Goal: Find specific page/section: Find specific page/section

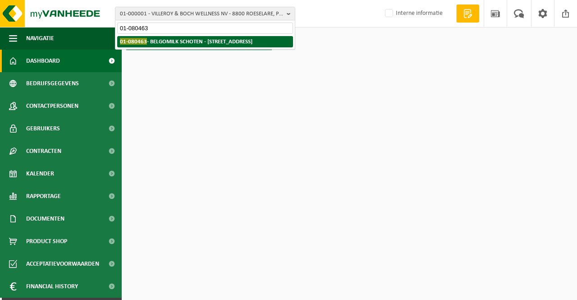
type input "01-080463"
click at [180, 42] on strong "01-080463 - BELGOMILK SCHOTEN - 2900 SCHOTEN, WASSERIJSTRAAT 5" at bounding box center [186, 41] width 132 height 7
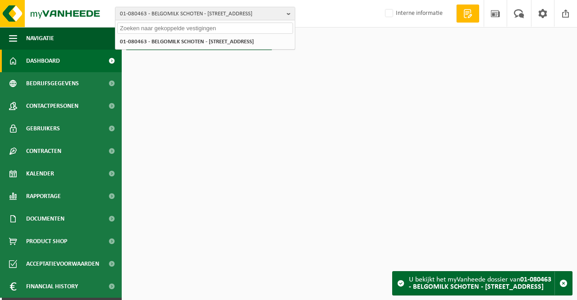
click at [179, 88] on html "01-080463 - BELGOMILK SCHOTEN - 2900 SCHOTEN, [STREET_ADDRESS] SCHOTEN - 2900 […" at bounding box center [288, 150] width 577 height 300
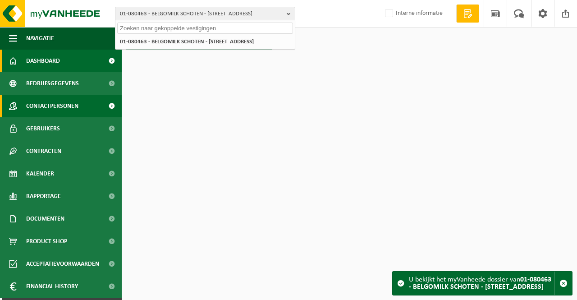
click at [58, 103] on span "Contactpersonen" at bounding box center [52, 106] width 52 height 23
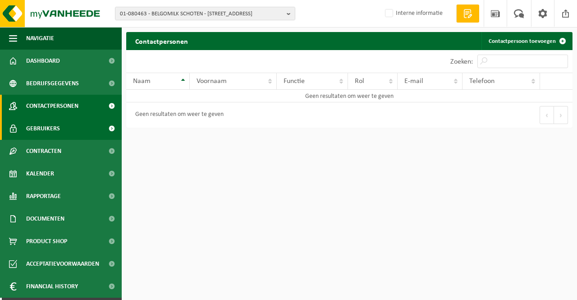
click at [54, 126] on span "Gebruikers" at bounding box center [43, 128] width 34 height 23
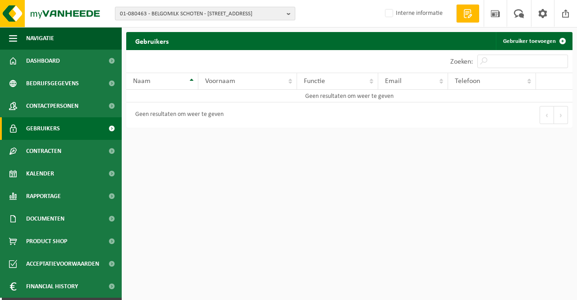
click at [126, 14] on span "01-080463 - BELGOMILK SCHOTEN - [STREET_ADDRESS]" at bounding box center [201, 14] width 163 height 14
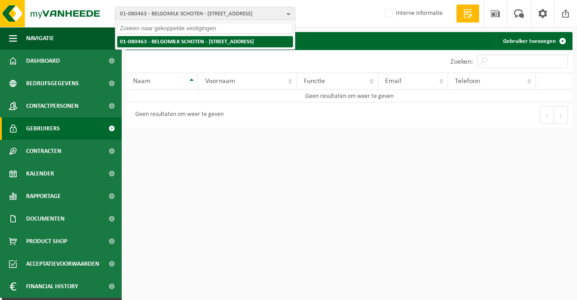
click at [120, 41] on strong "01-080463 - BELGOMILK SCHOTEN - [STREET_ADDRESS]" at bounding box center [187, 42] width 134 height 6
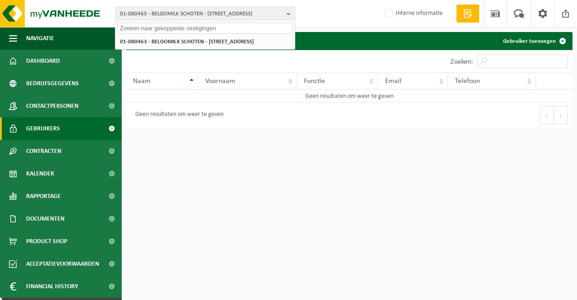
click at [177, 163] on html "01-080463 - BELGOMILK SCHOTEN - 2900 SCHOTEN, [STREET_ADDRESS] SCHOTEN - 2900 […" at bounding box center [288, 150] width 577 height 300
